Goal: Use online tool/utility: Utilize a website feature to perform a specific function

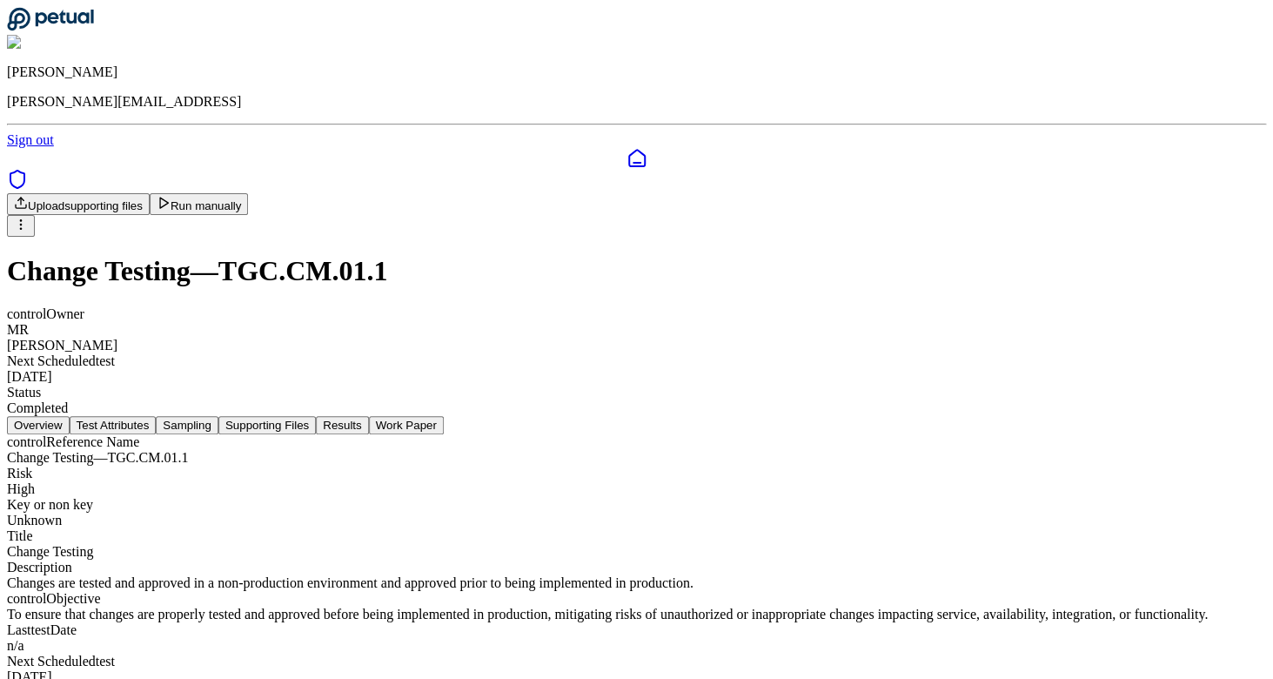
click at [626, 148] on icon at bounding box center [636, 158] width 21 height 21
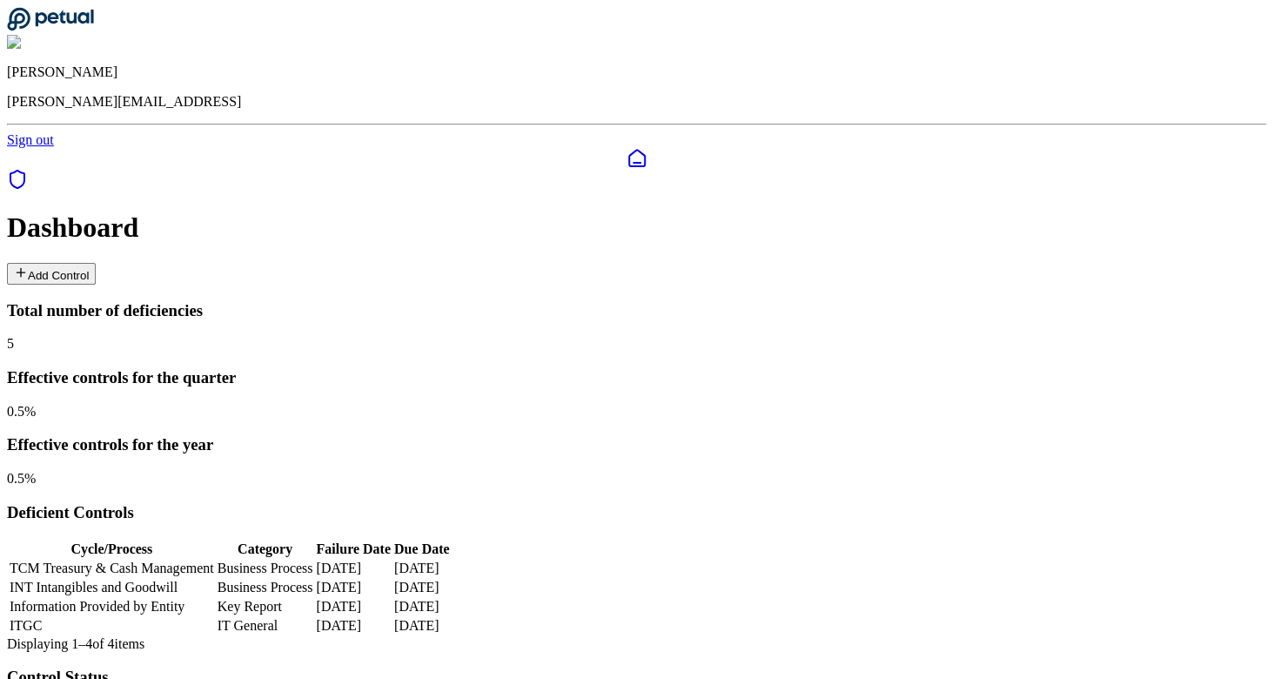
click at [329, 503] on div "Deficient Controls Cycle/Process Category Failure Date Due Date TCM Treasury & …" at bounding box center [636, 577] width 1259 height 149
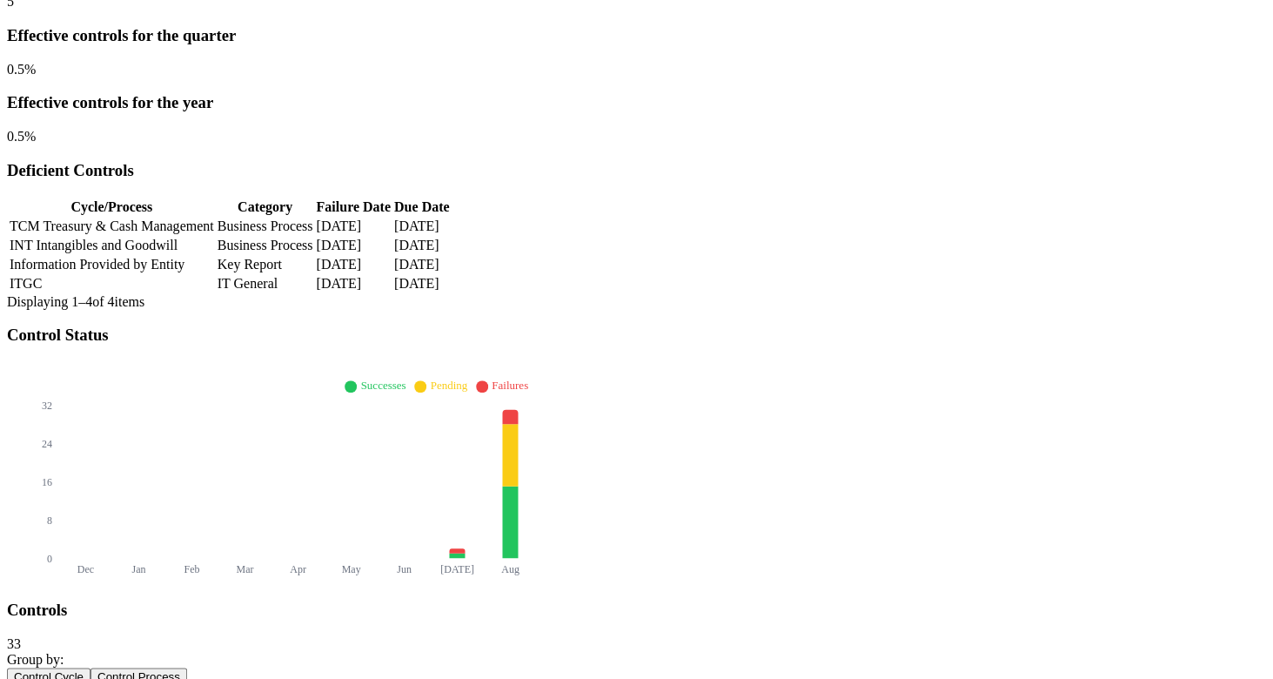
scroll to position [629, 0]
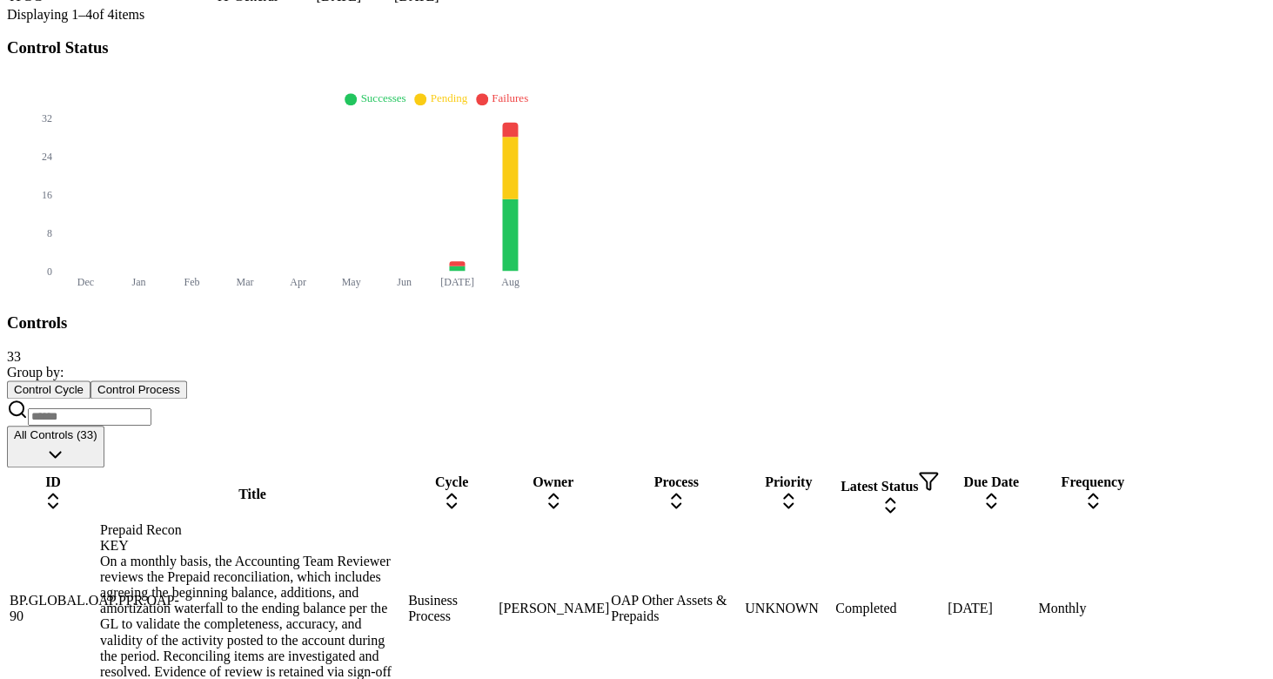
click at [306, 553] on div "On a monthly basis, the Accounting Team Reviewer reviews the Prepaid reconcilia…" at bounding box center [252, 623] width 304 height 141
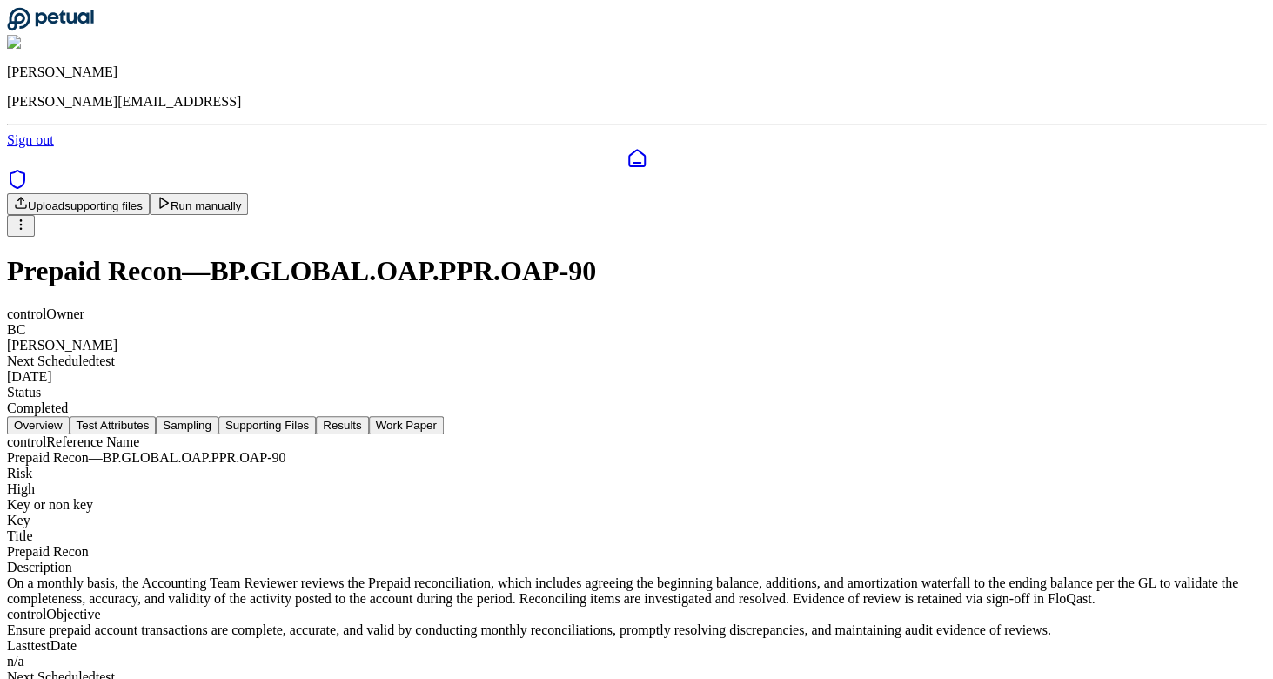
click at [249, 193] on button "Run manually" at bounding box center [199, 204] width 99 height 22
